Goal: Information Seeking & Learning: Learn about a topic

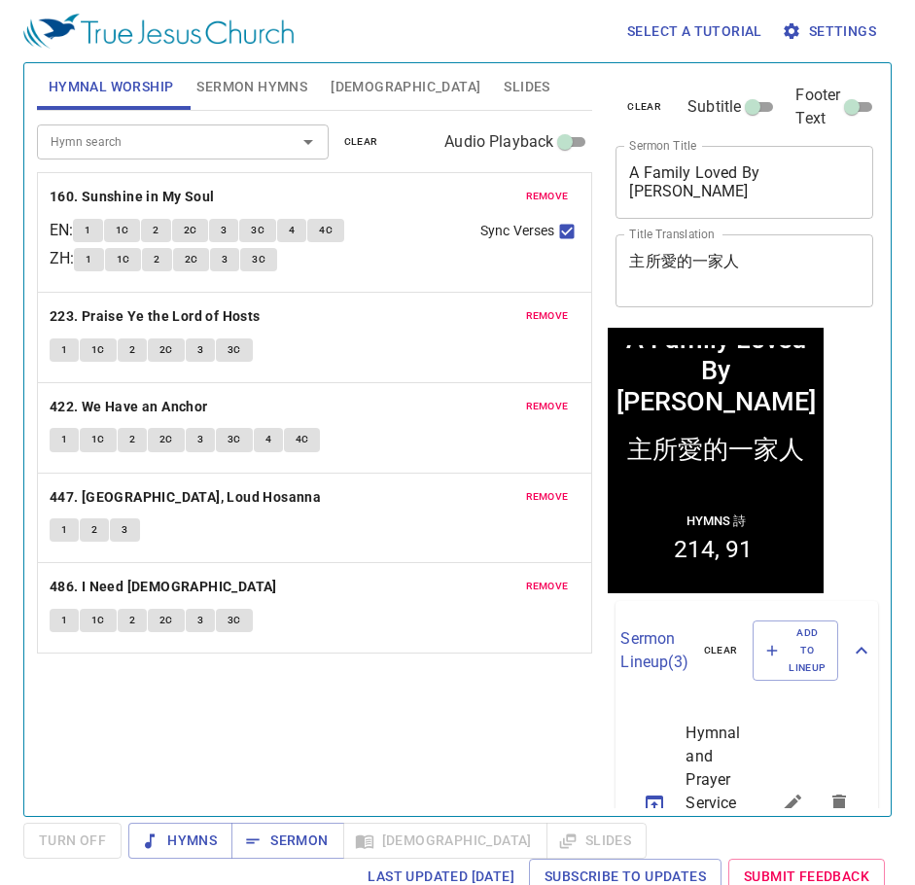
click at [568, 194] on span "remove" at bounding box center [547, 197] width 43 height 18
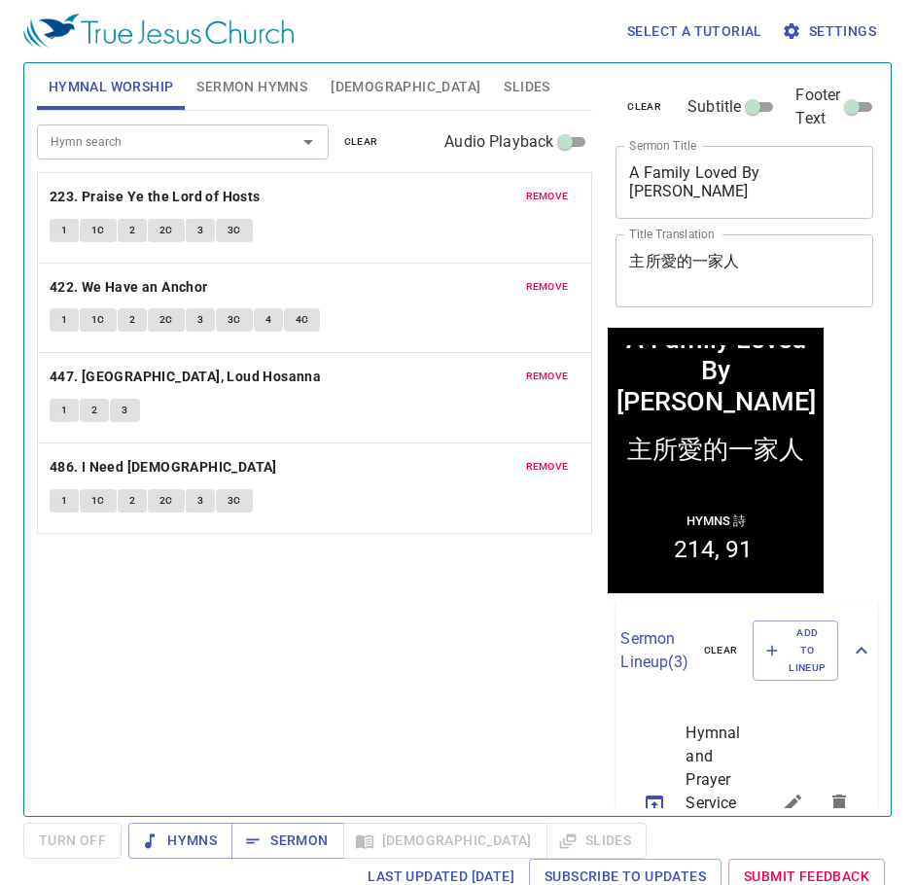
click at [568, 194] on span "remove" at bounding box center [547, 197] width 43 height 18
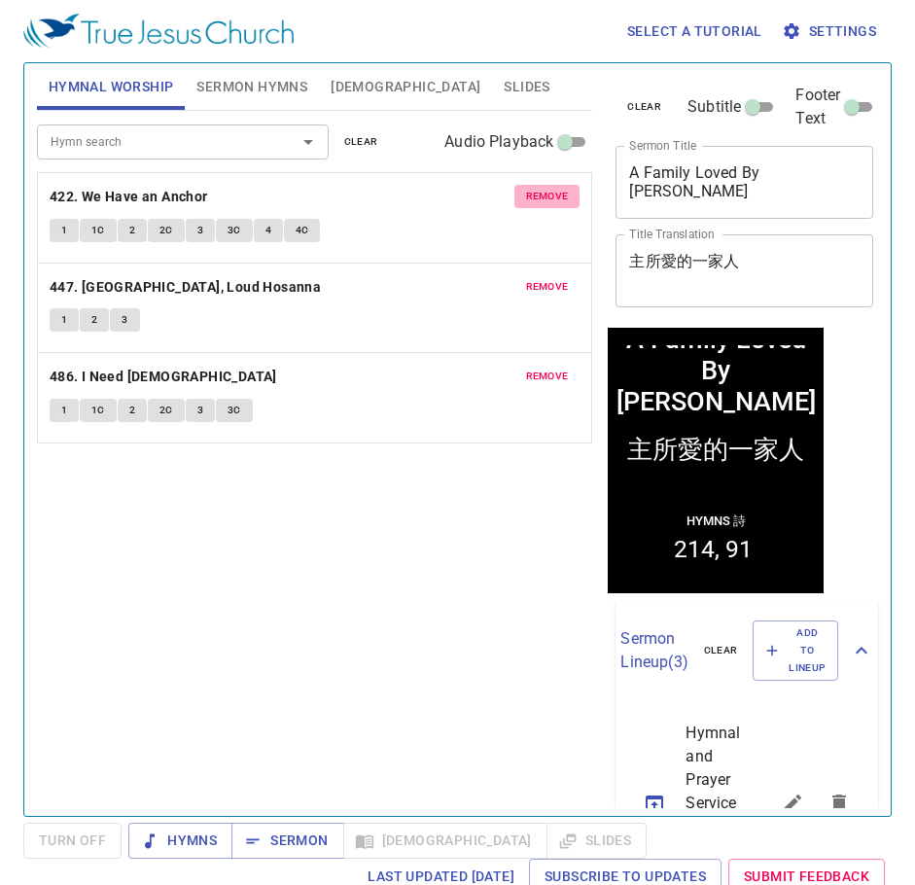
click at [568, 194] on span "remove" at bounding box center [547, 197] width 43 height 18
click at [568, 278] on span "remove" at bounding box center [547, 287] width 43 height 18
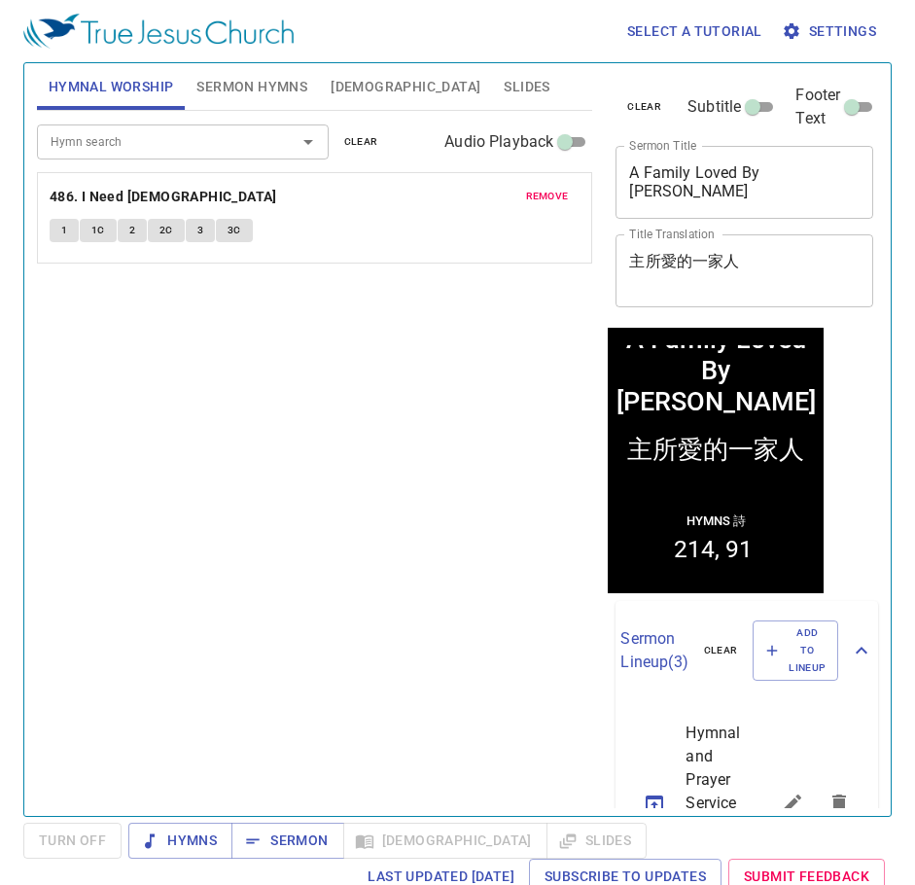
click at [568, 194] on span "remove" at bounding box center [547, 197] width 43 height 18
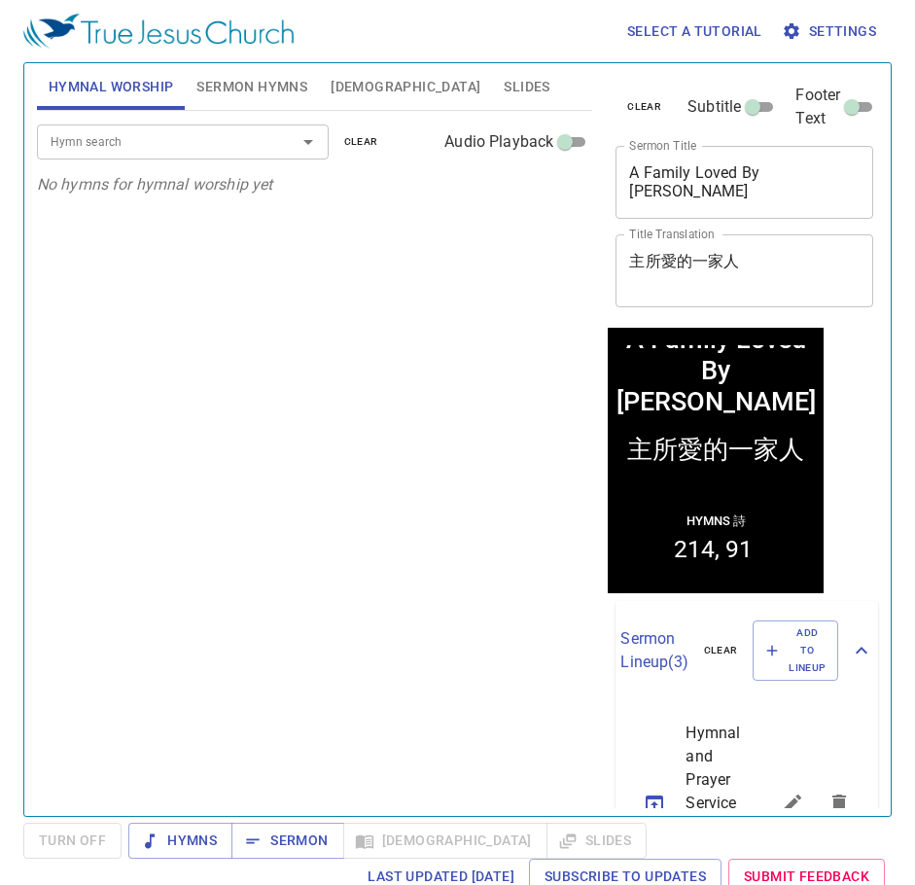
click at [260, 89] on span "Sermon Hymns" at bounding box center [251, 87] width 111 height 24
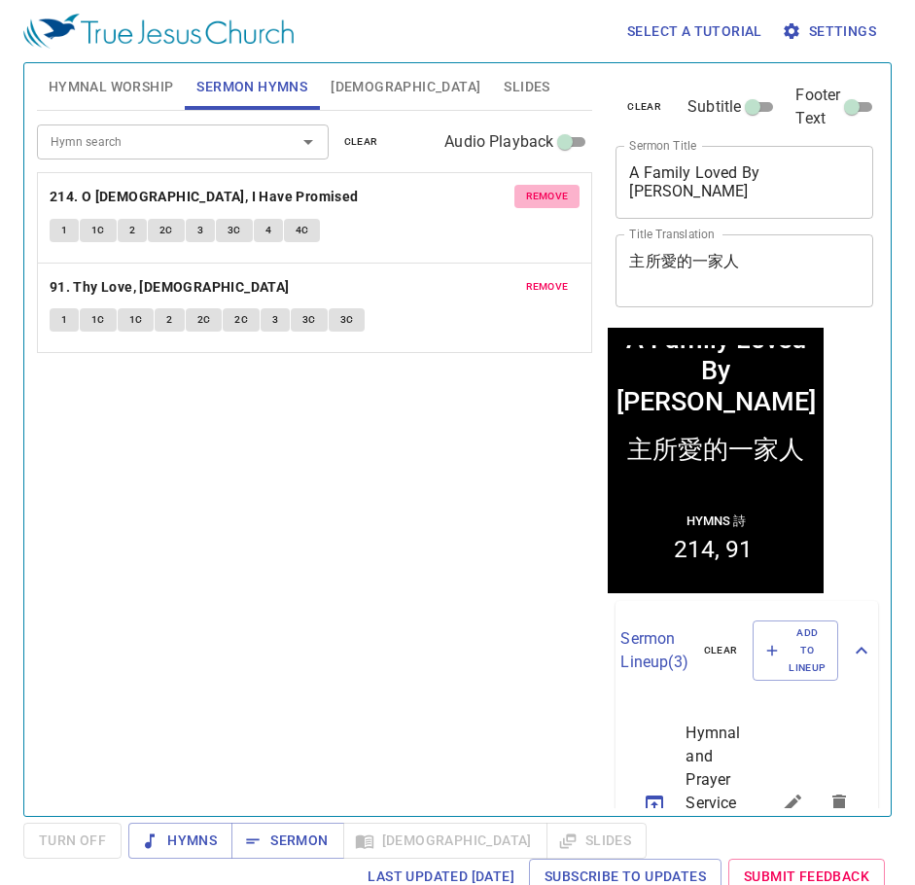
click at [552, 197] on span "remove" at bounding box center [547, 197] width 43 height 18
click at [554, 278] on span "remove" at bounding box center [547, 287] width 43 height 18
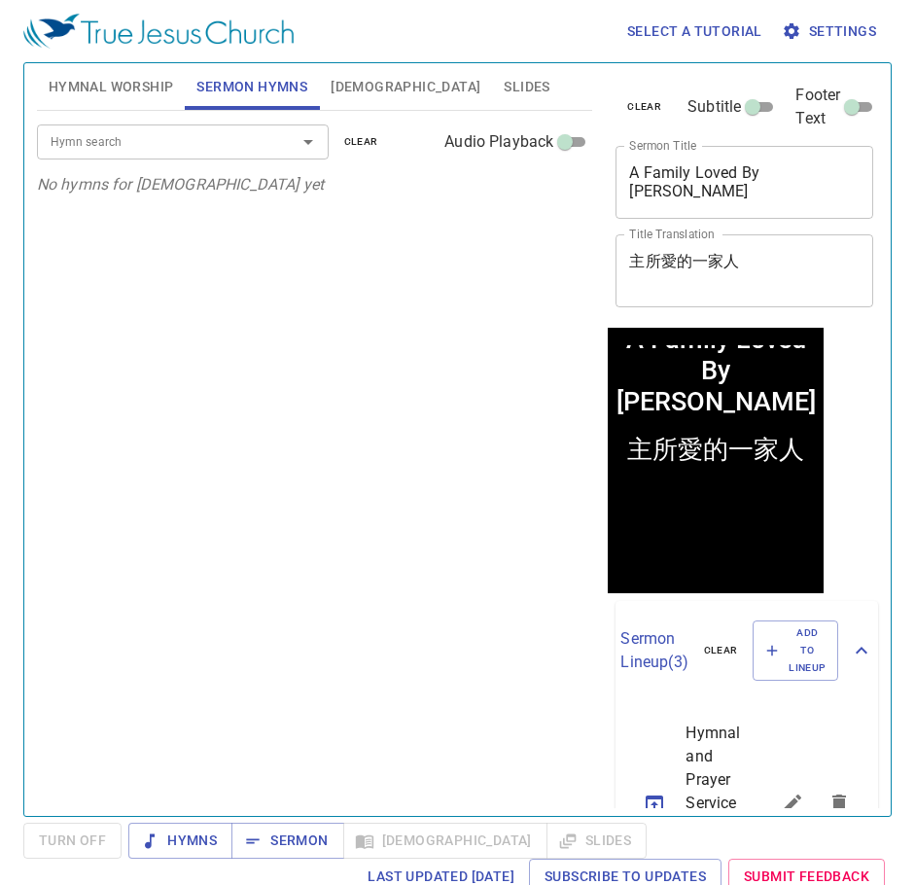
click at [333, 80] on span "[DEMOGRAPHIC_DATA]" at bounding box center [406, 87] width 150 height 24
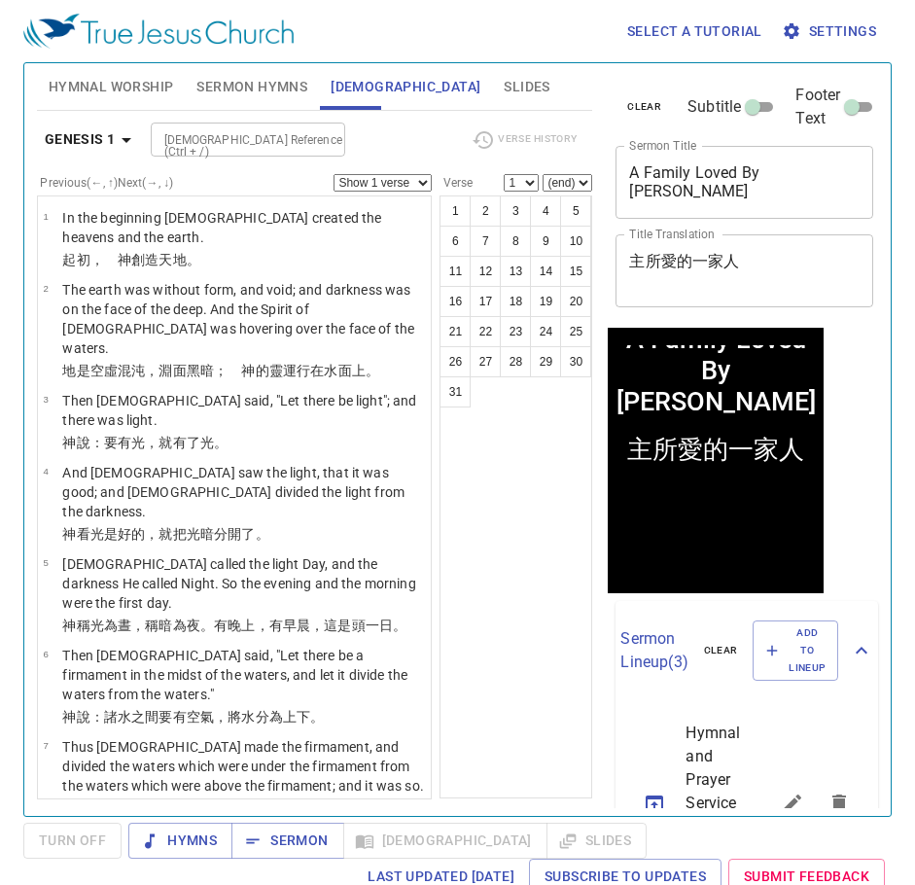
click at [504, 97] on span "Slides" at bounding box center [527, 87] width 46 height 24
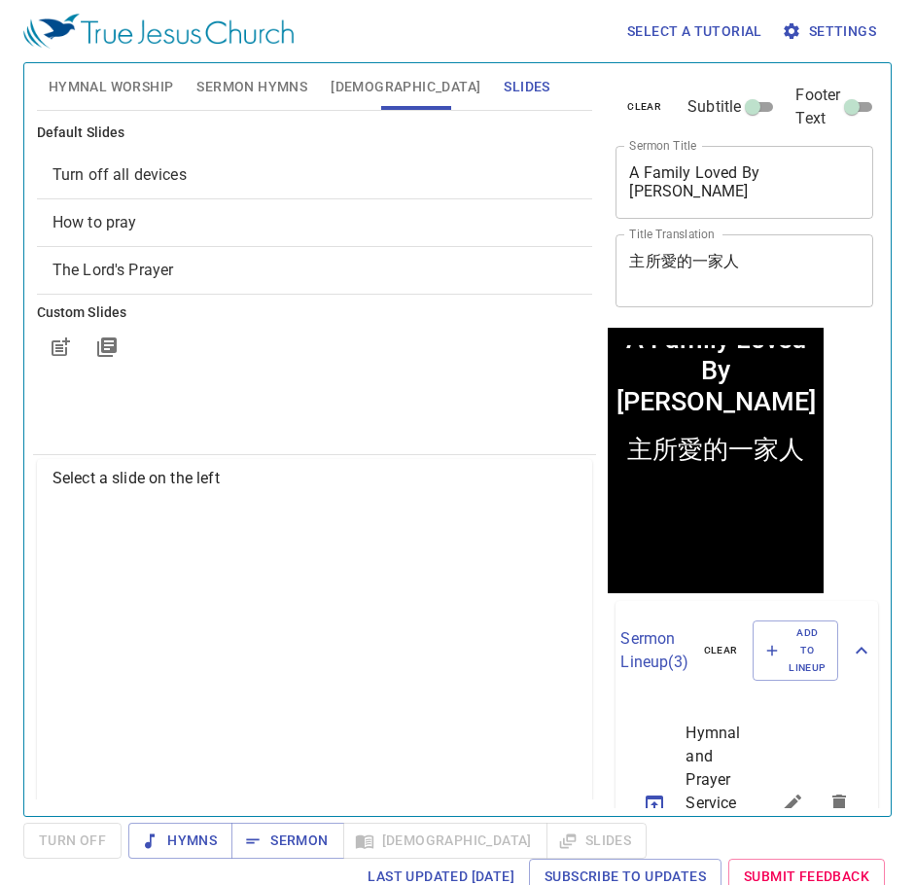
click at [354, 103] on button "[DEMOGRAPHIC_DATA]" at bounding box center [405, 86] width 173 height 47
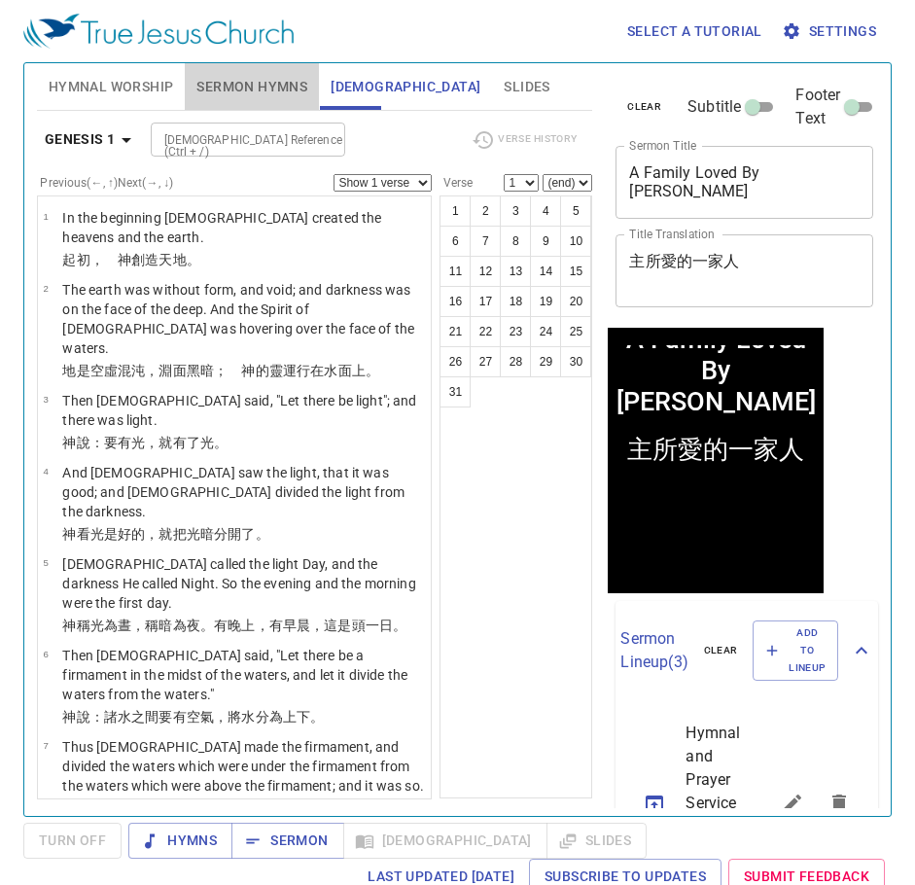
click at [237, 81] on span "Sermon Hymns" at bounding box center [251, 87] width 111 height 24
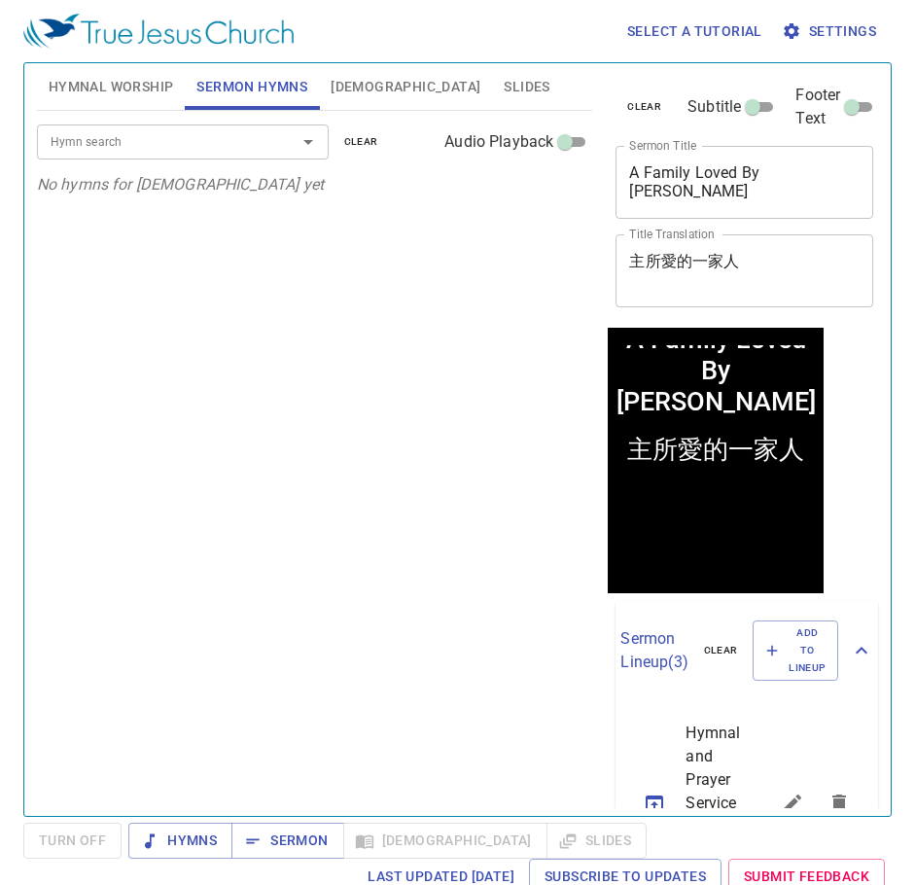
click at [124, 110] on div "Hymnal Worship Sermon Hymns Bible Slides" at bounding box center [315, 87] width 556 height 48
click at [135, 102] on button "Hymnal Worship" at bounding box center [111, 86] width 149 height 47
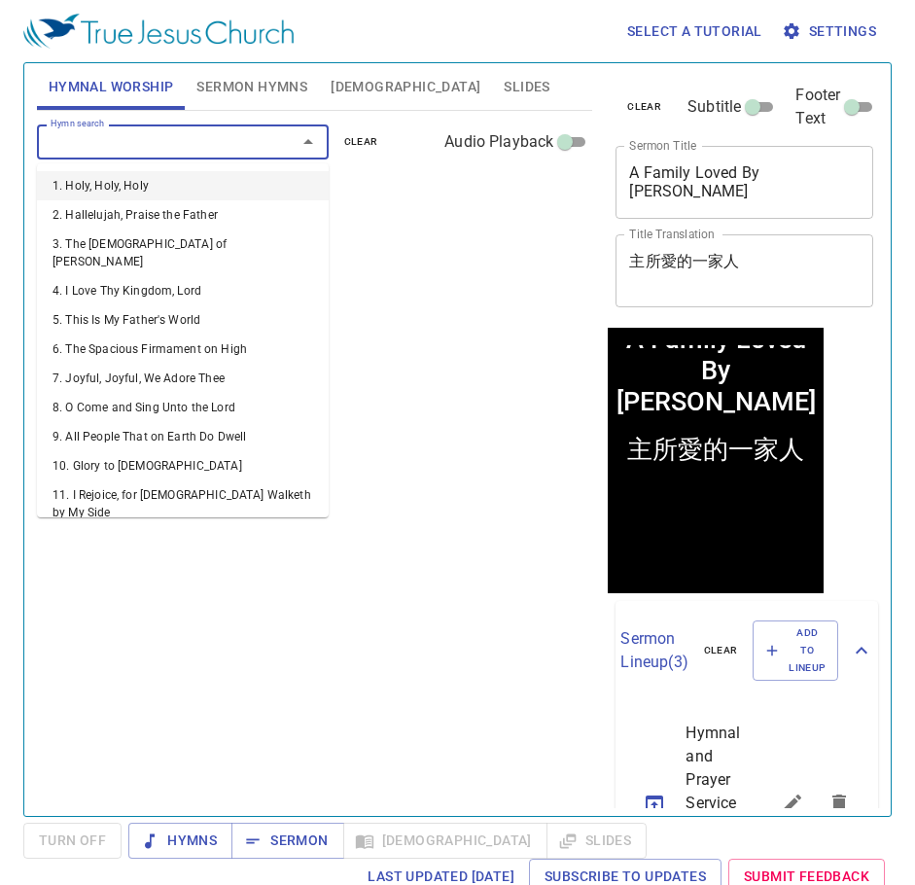
click at [167, 148] on input "Hymn search" at bounding box center [154, 141] width 223 height 22
type input "1"
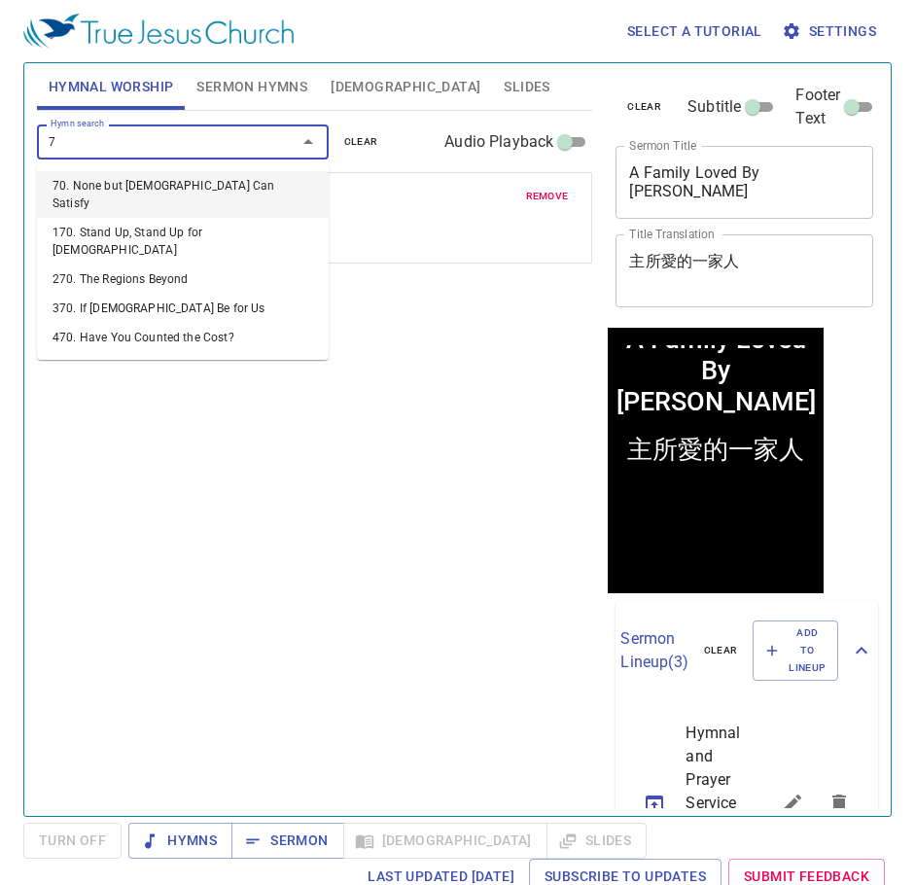
type input "70"
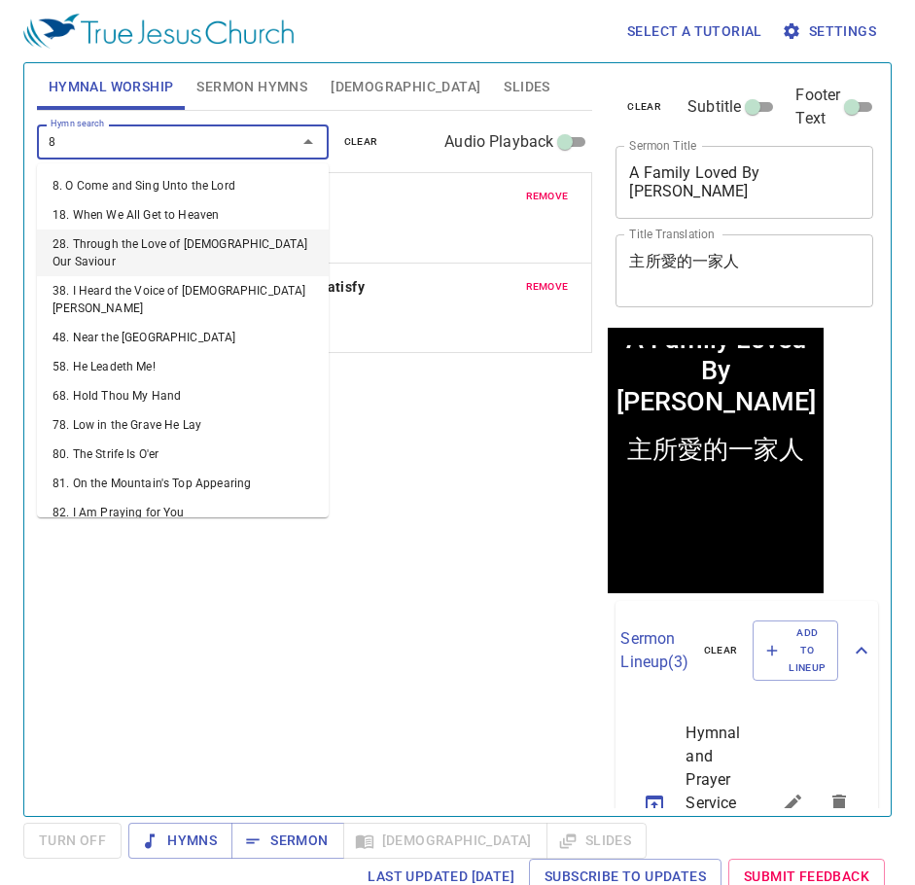
type input "82"
type input "83"
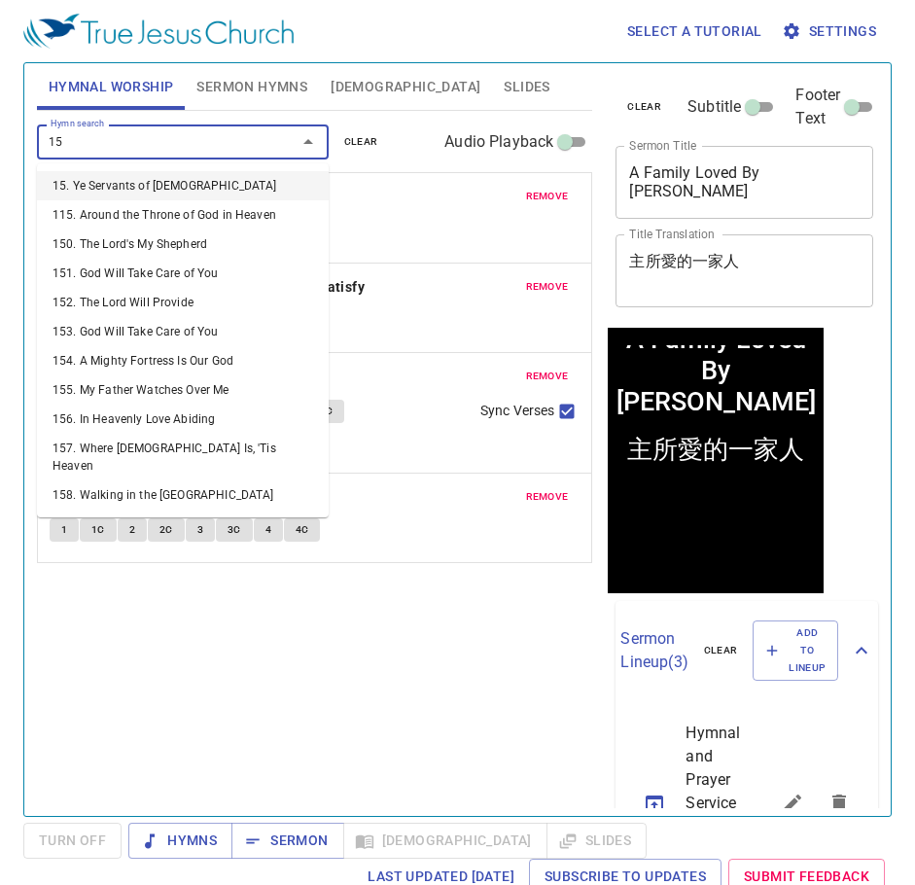
type input "152"
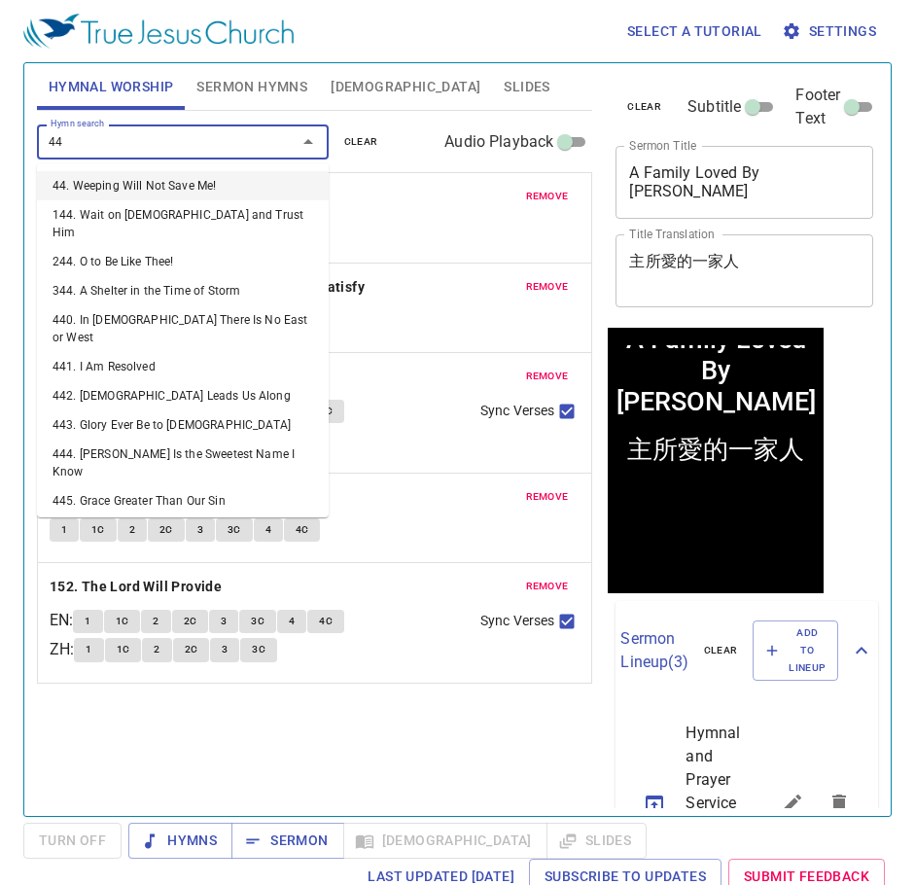
type input "441"
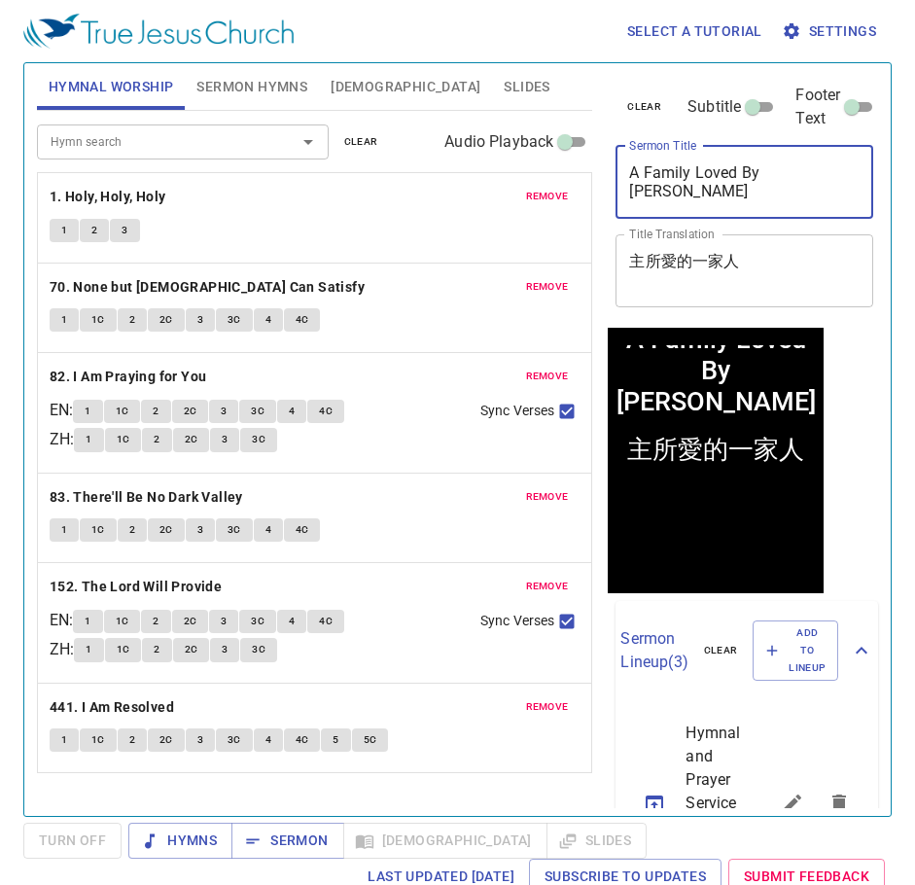
drag, startPoint x: 723, startPoint y: 193, endPoint x: 247, endPoint y: 226, distance: 477.6
click at [206, 229] on div "Hymnal Worship Sermon Hymns Bible Slides Hymn search Hymn search clear Audio Pl…" at bounding box center [457, 431] width 857 height 753
drag, startPoint x: 642, startPoint y: 199, endPoint x: 403, endPoint y: 216, distance: 239.8
click at [384, 216] on div "Hymnal Worship Sermon Hymns Bible Slides Hymn search Hymn search clear Audio Pl…" at bounding box center [457, 431] width 857 height 753
click at [787, 192] on textarea "A Family Loved By Christ" at bounding box center [744, 181] width 230 height 37
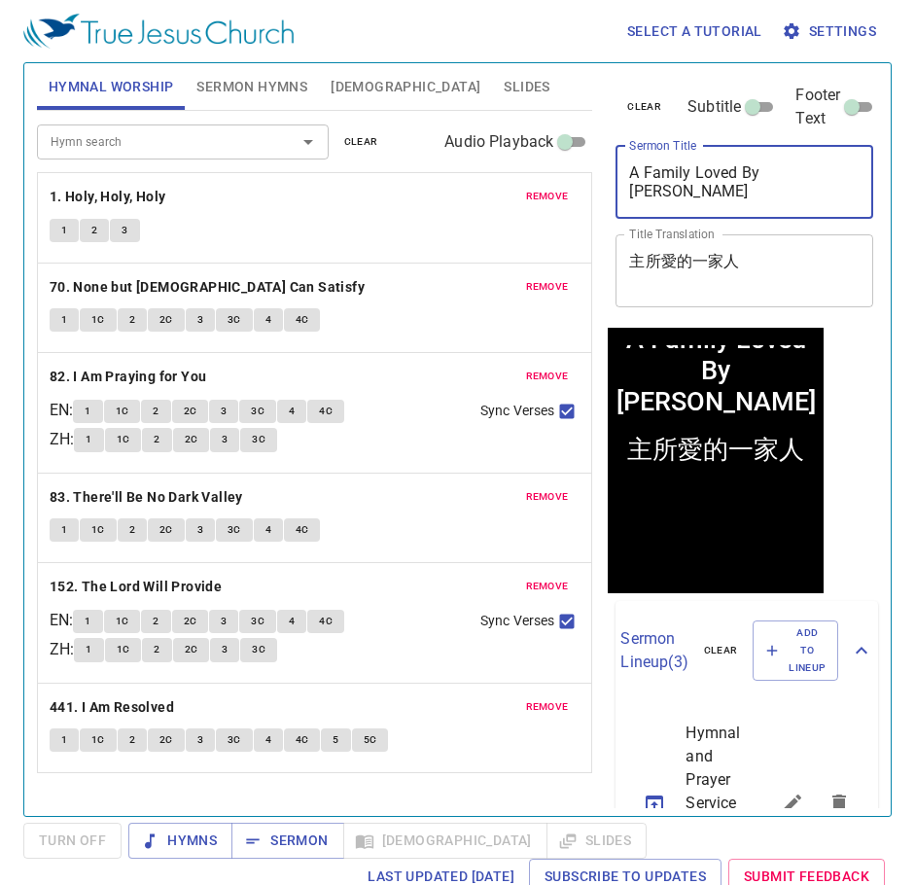
click at [802, 178] on textarea "A Family Loved By Christ" at bounding box center [744, 181] width 230 height 37
drag, startPoint x: 812, startPoint y: 168, endPoint x: 590, endPoint y: 180, distance: 222.0
click at [590, 180] on div "Hymnal Worship Sermon Hymns Bible Slides Hymn search Hymn search clear Audio Pl…" at bounding box center [457, 431] width 857 height 753
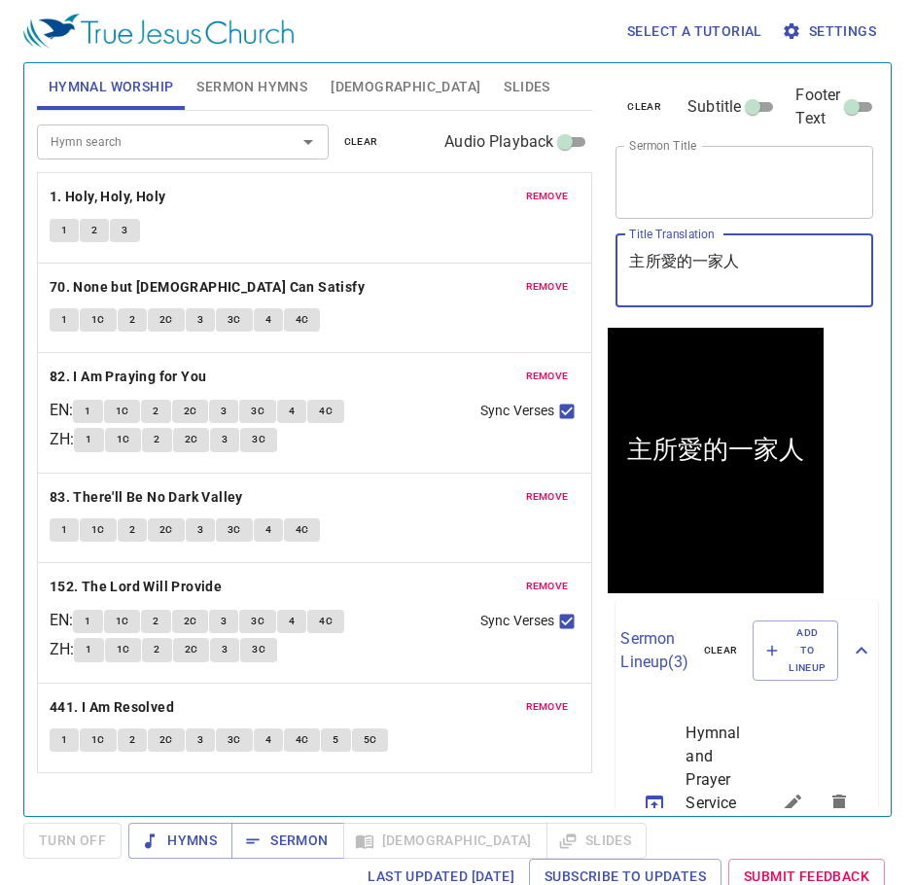
drag, startPoint x: 771, startPoint y: 267, endPoint x: 593, endPoint y: 275, distance: 178.1
click at [593, 275] on div "Hymnal Worship Sermon Hymns Bible Slides Hymn search Hymn search clear Audio Pl…" at bounding box center [457, 431] width 857 height 753
click at [803, 253] on textarea "主所愛的一家人" at bounding box center [744, 270] width 230 height 37
click at [761, 263] on textarea "主所愛的一家人" at bounding box center [744, 270] width 230 height 37
drag, startPoint x: 750, startPoint y: 263, endPoint x: 617, endPoint y: 269, distance: 132.4
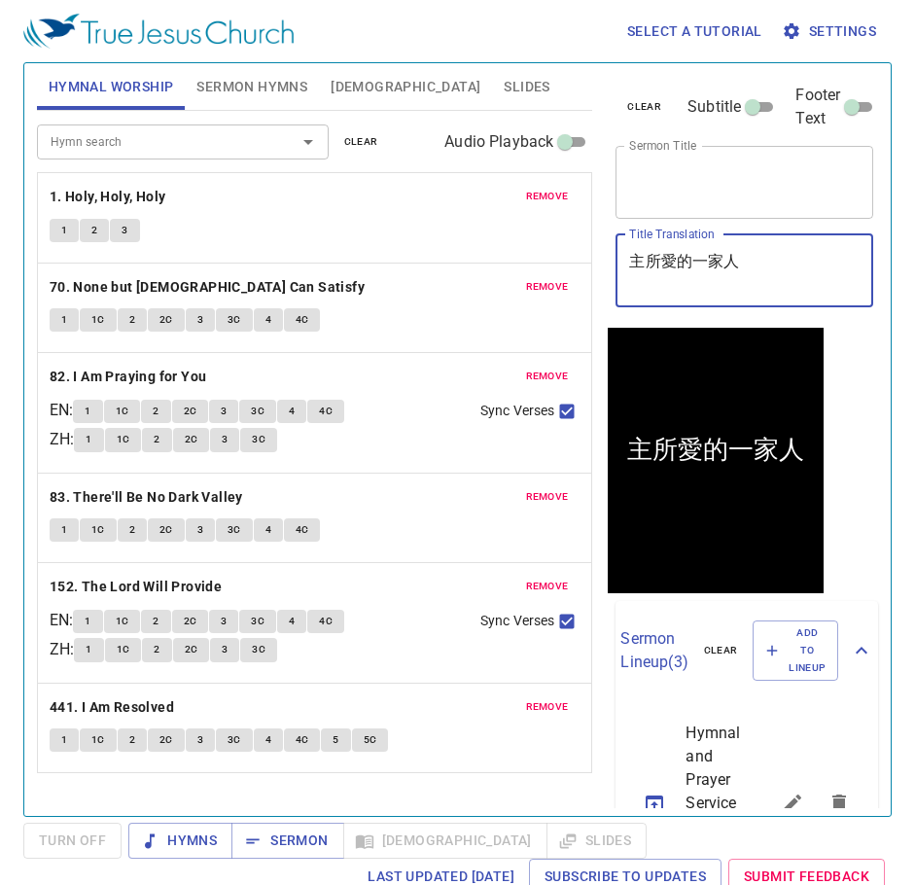
click at [617, 269] on div "主所愛的一家人 x Title Translation" at bounding box center [744, 270] width 258 height 73
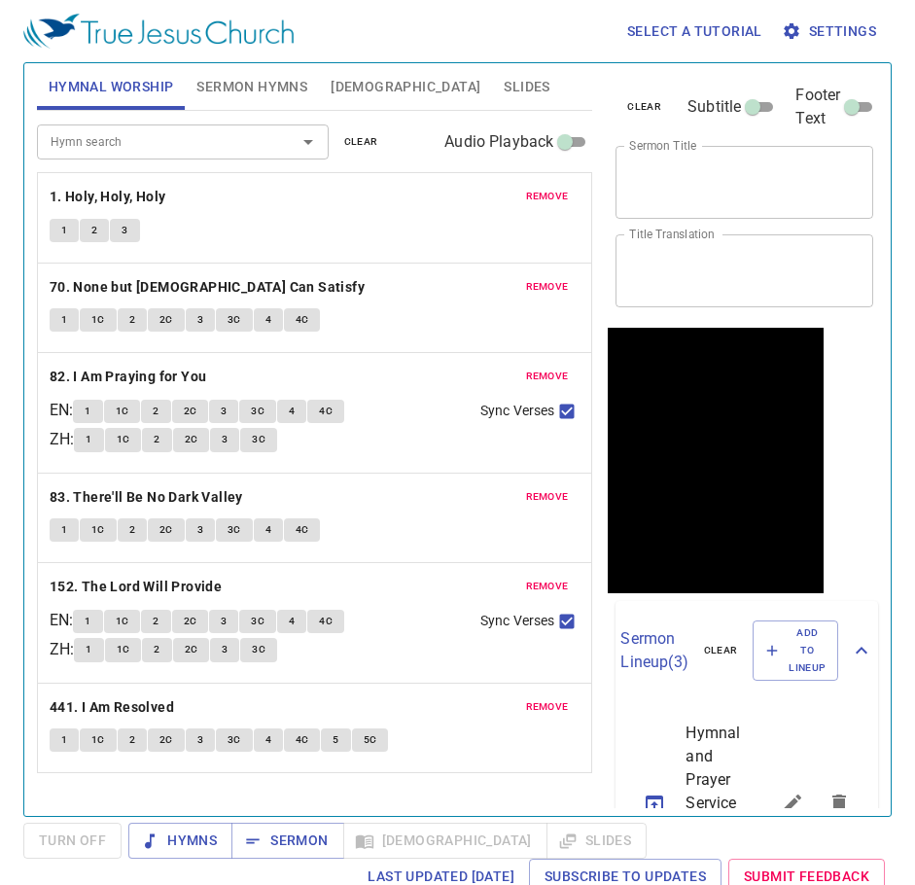
click at [341, 67] on button "[DEMOGRAPHIC_DATA]" at bounding box center [405, 86] width 173 height 47
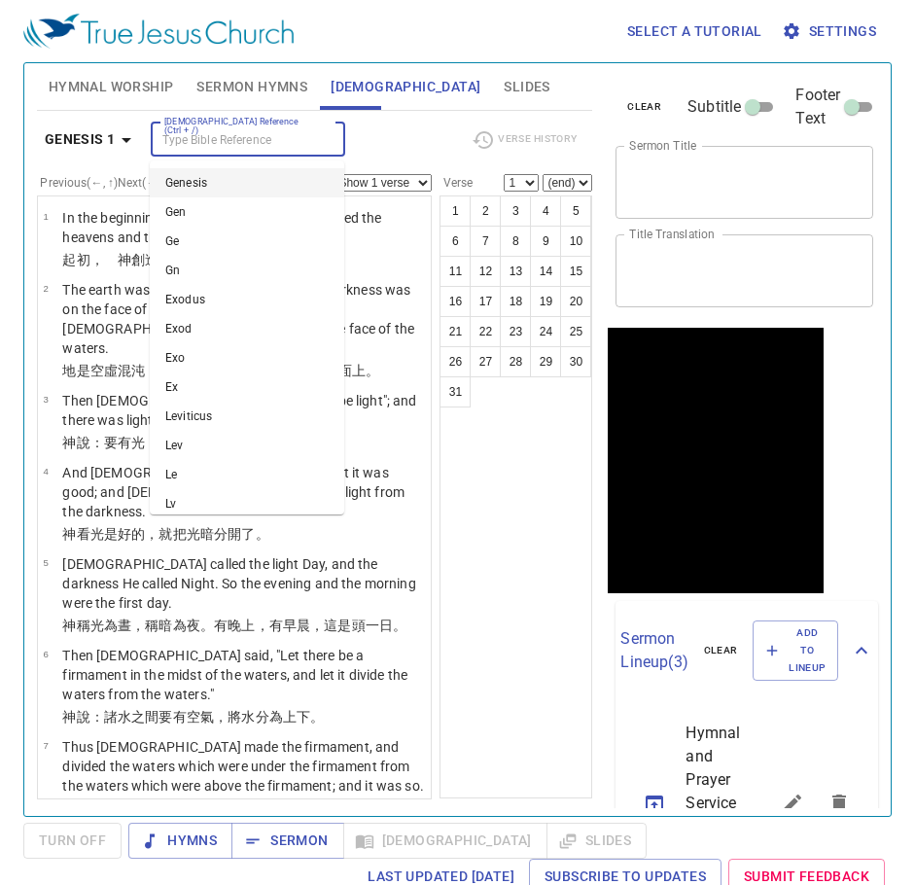
click at [198, 136] on input "[DEMOGRAPHIC_DATA] Reference (Ctrl + /)" at bounding box center [232, 139] width 151 height 22
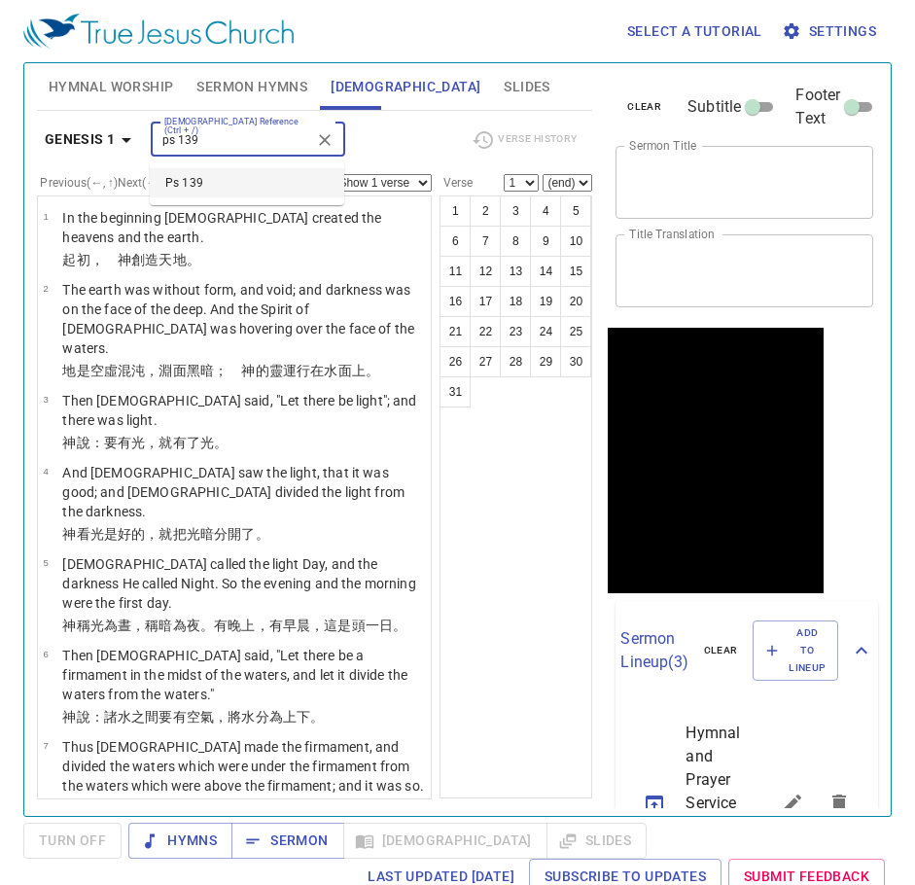
type input "ps 139"
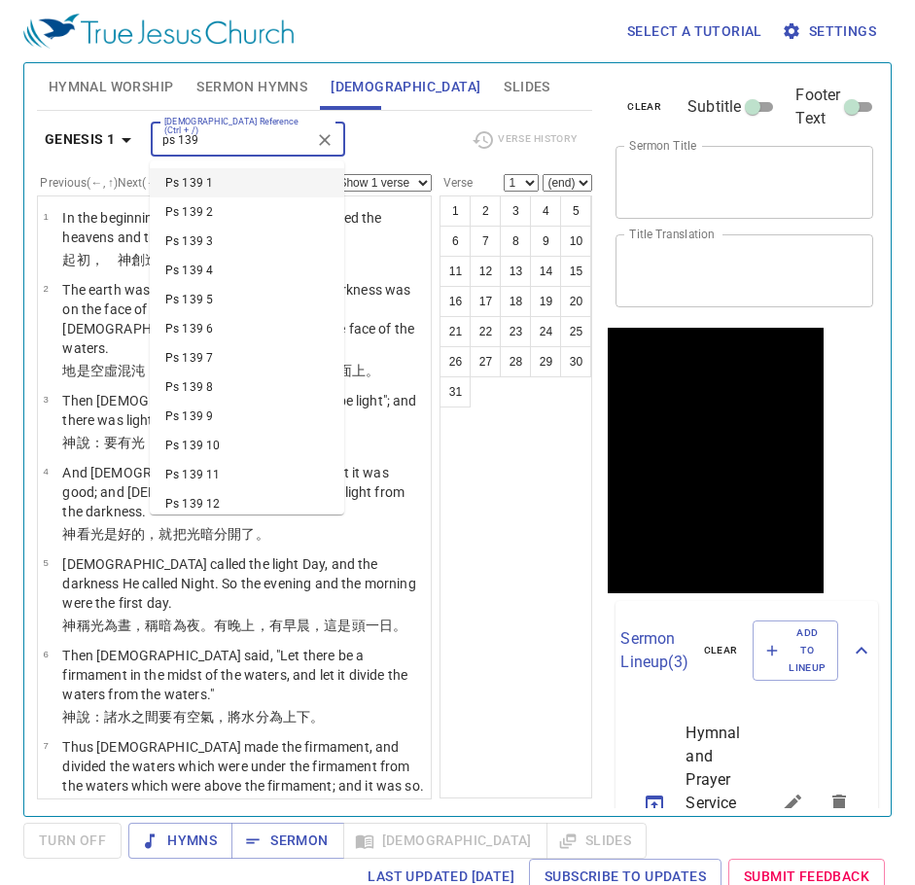
drag, startPoint x: 204, startPoint y: 134, endPoint x: 99, endPoint y: 180, distance: 114.5
click at [99, 180] on div "Genesis 1 Bible Reference (Ctrl + /) ps 139 Bible Reference (Ctrl + /) Verse Hi…" at bounding box center [315, 455] width 556 height 688
click at [118, 57] on div "Select a tutorial Settings" at bounding box center [453, 31] width 860 height 62
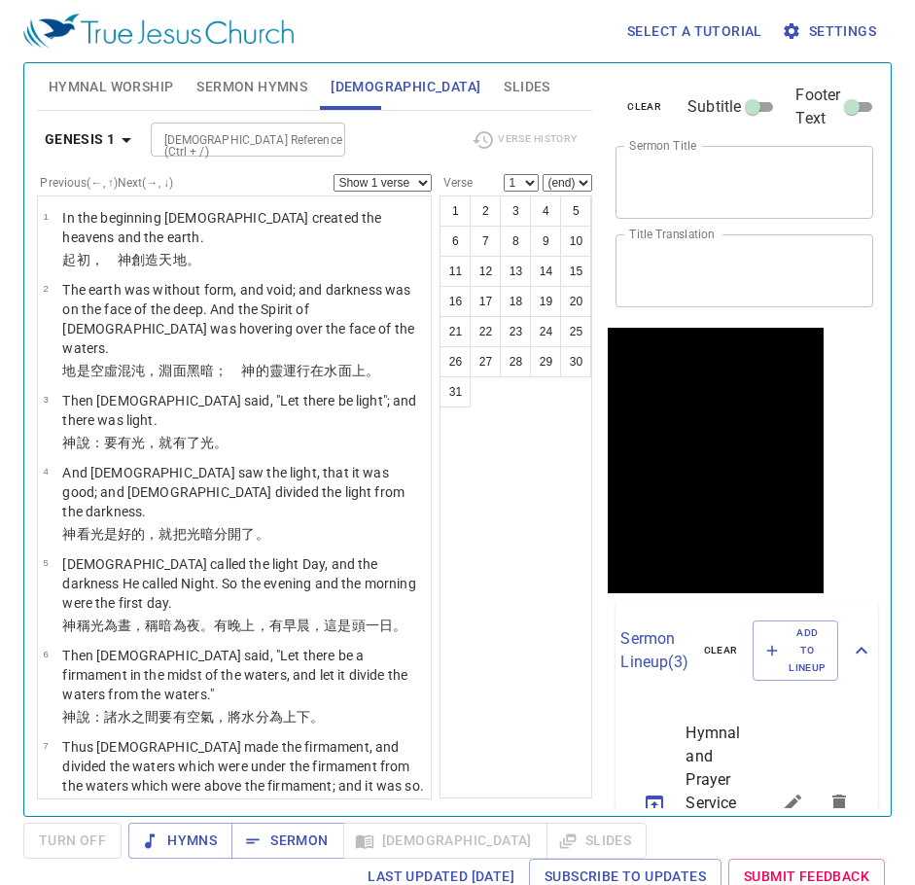
click at [118, 80] on span "Hymnal Worship" at bounding box center [111, 87] width 125 height 24
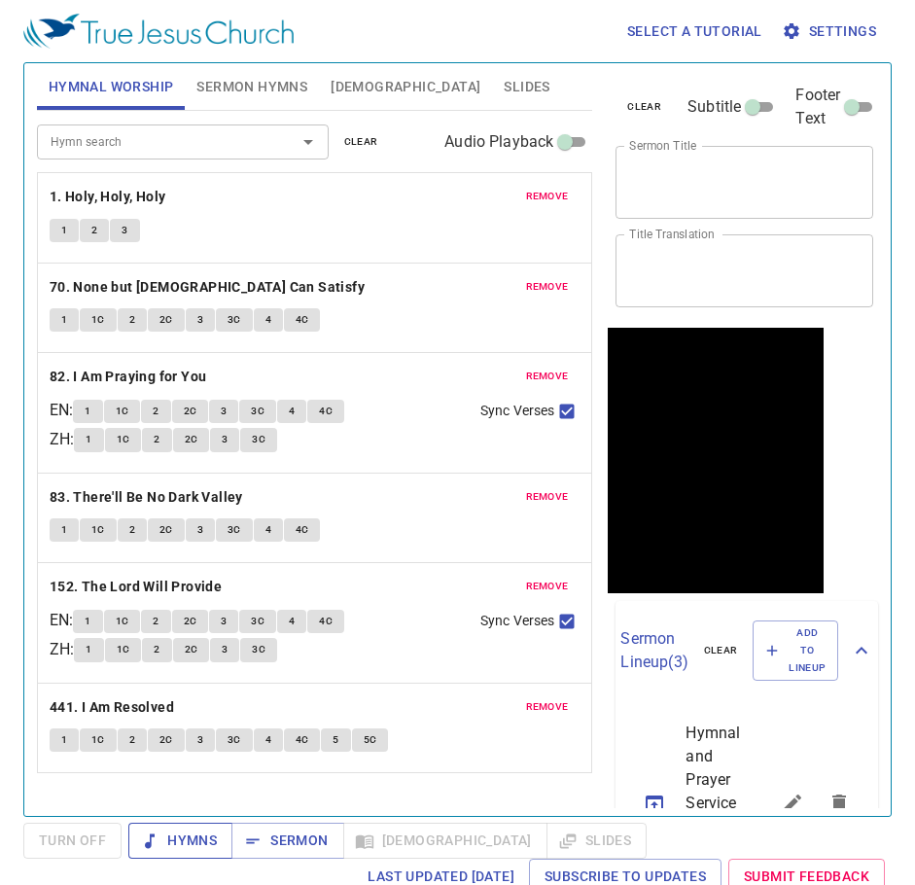
click at [169, 842] on span "Hymns" at bounding box center [180, 840] width 73 height 24
click at [63, 219] on button "1" at bounding box center [64, 230] width 29 height 23
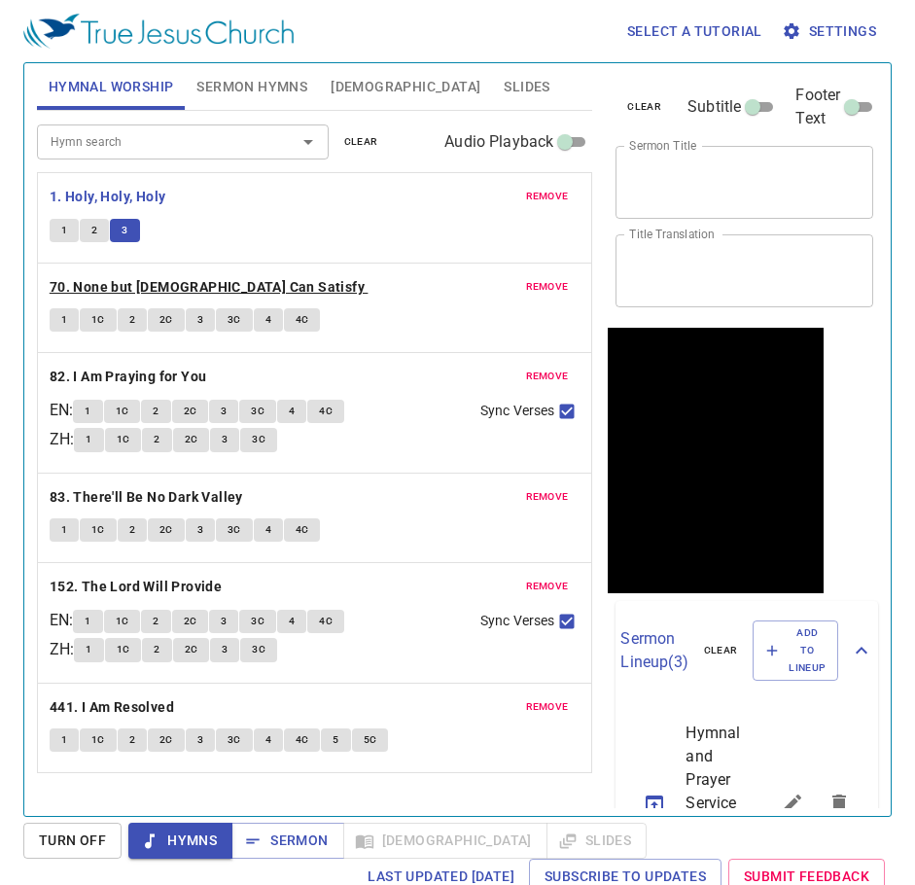
click at [198, 286] on b "70. None but [DEMOGRAPHIC_DATA] Can Satisfy" at bounding box center [207, 287] width 315 height 24
click at [62, 324] on span "1" at bounding box center [64, 320] width 6 height 18
click at [93, 320] on span "1C" at bounding box center [98, 320] width 14 height 18
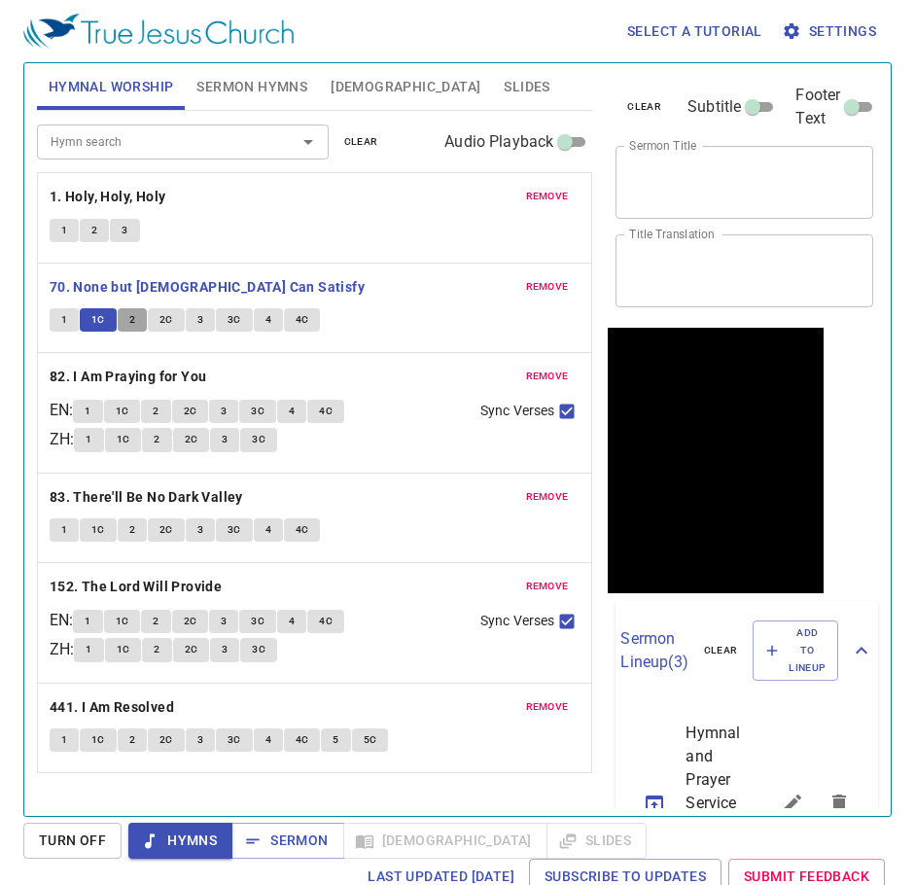
click at [123, 320] on button "2" at bounding box center [132, 319] width 29 height 23
click at [168, 329] on span "2C" at bounding box center [166, 320] width 14 height 18
click at [207, 316] on button "3" at bounding box center [200, 319] width 29 height 23
click at [228, 321] on span "3C" at bounding box center [235, 320] width 14 height 18
click at [265, 317] on span "4" at bounding box center [268, 320] width 6 height 18
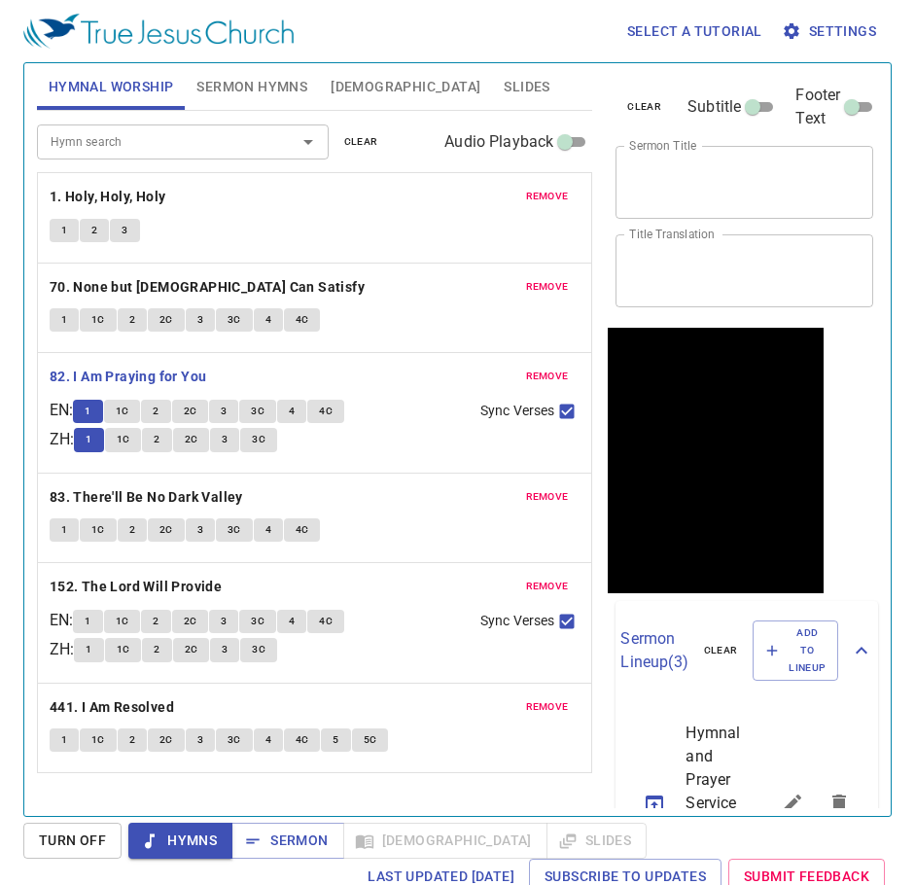
click at [129, 407] on span "1C" at bounding box center [123, 412] width 14 height 18
click at [137, 495] on b "83. There'll Be No Dark Valley" at bounding box center [146, 497] width 193 height 24
click at [59, 526] on button "1" at bounding box center [64, 529] width 29 height 23
click at [103, 523] on span "1C" at bounding box center [98, 530] width 14 height 18
